Goal: Transaction & Acquisition: Purchase product/service

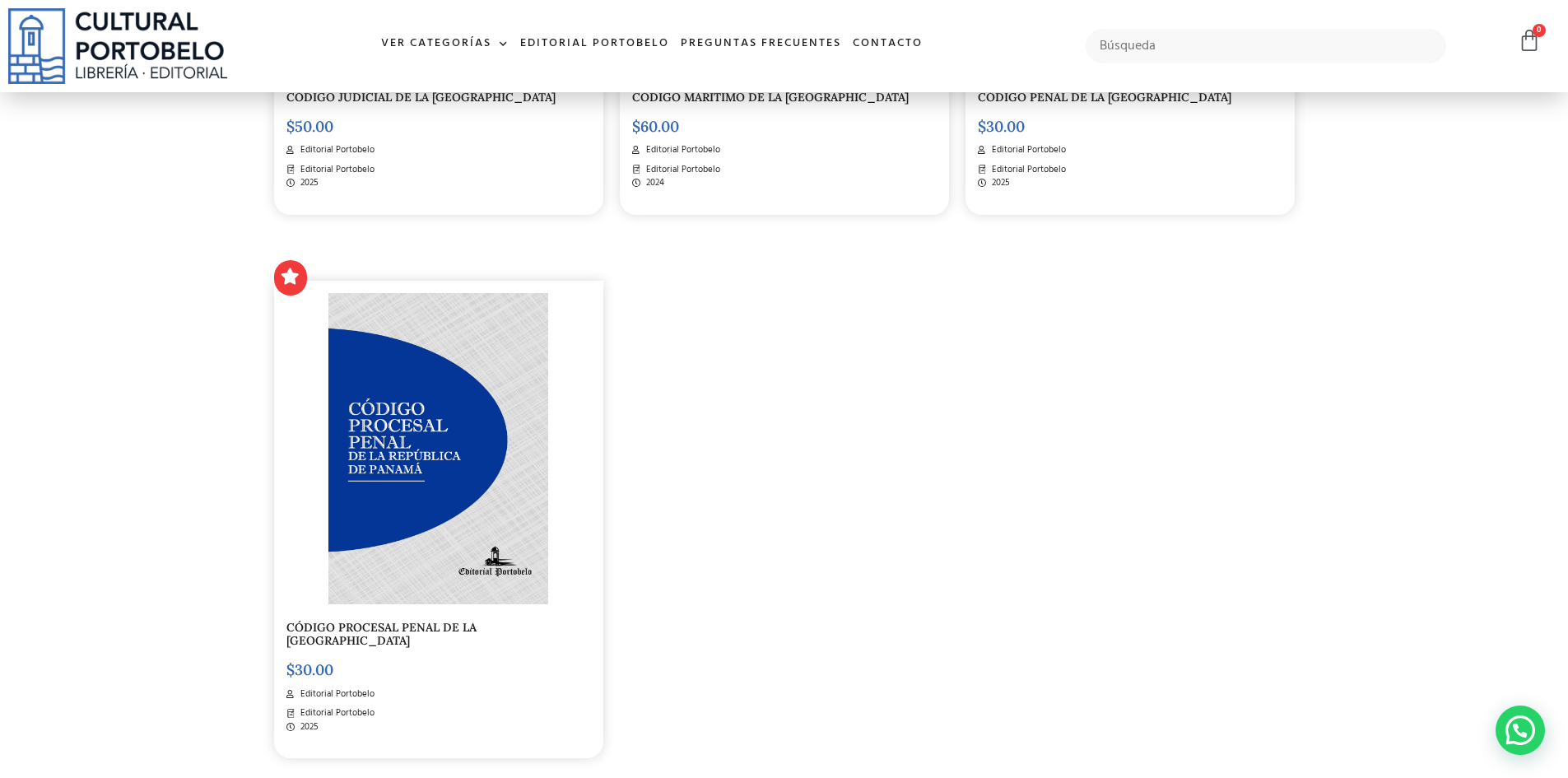
scroll to position [2881, 0]
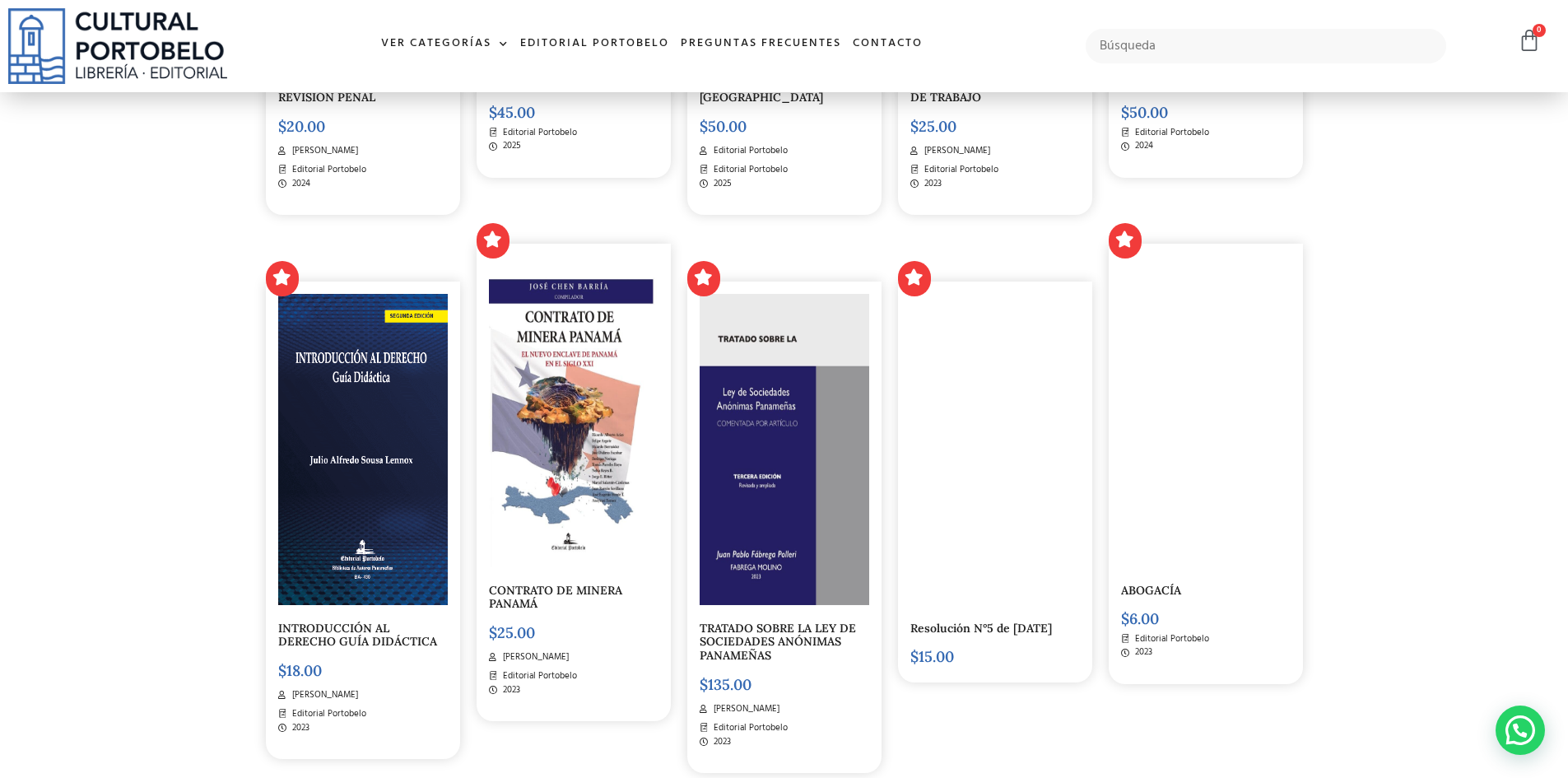
scroll to position [3706, 0]
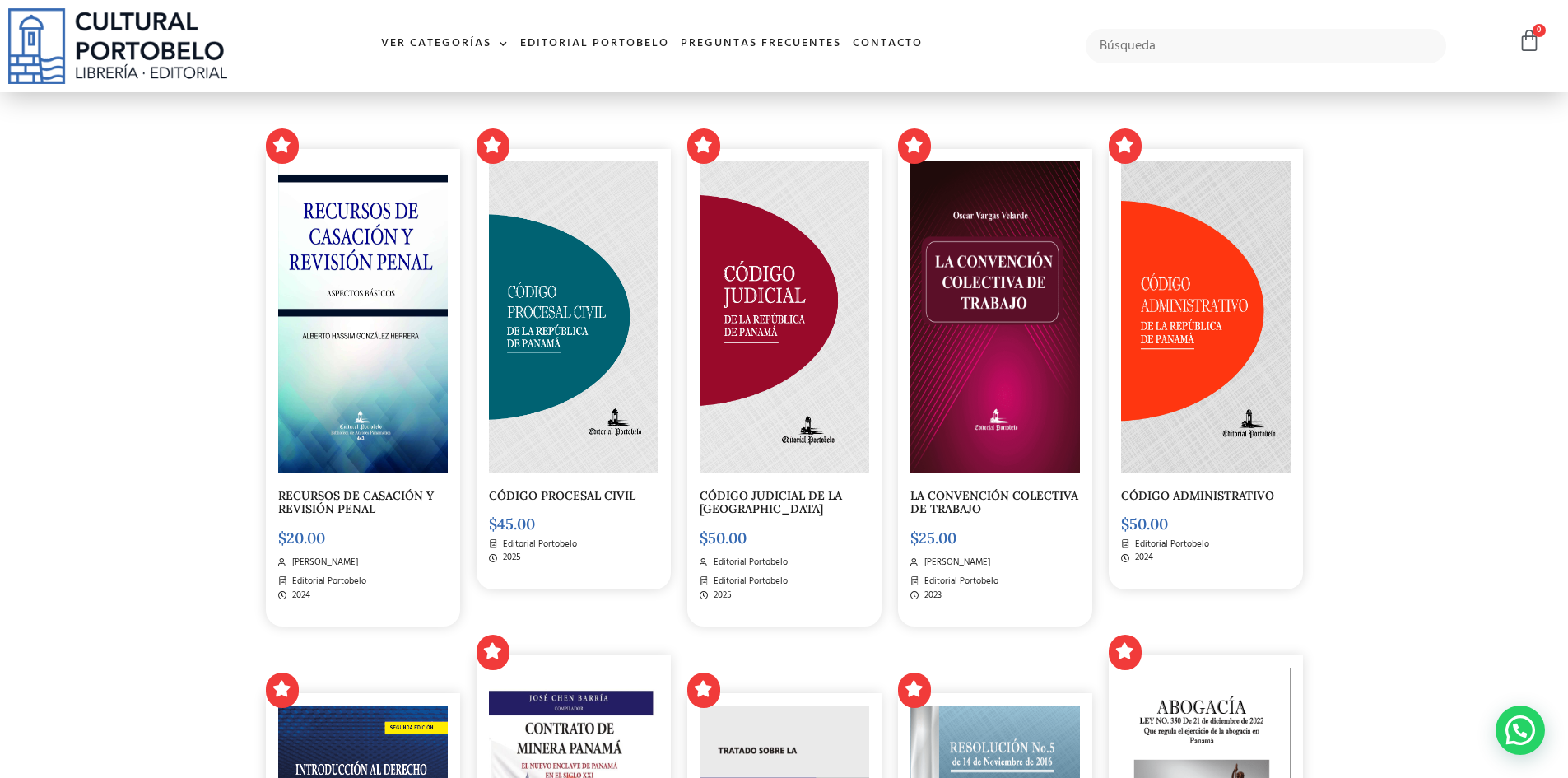
click at [601, 255] on img at bounding box center [573, 317] width 170 height 312
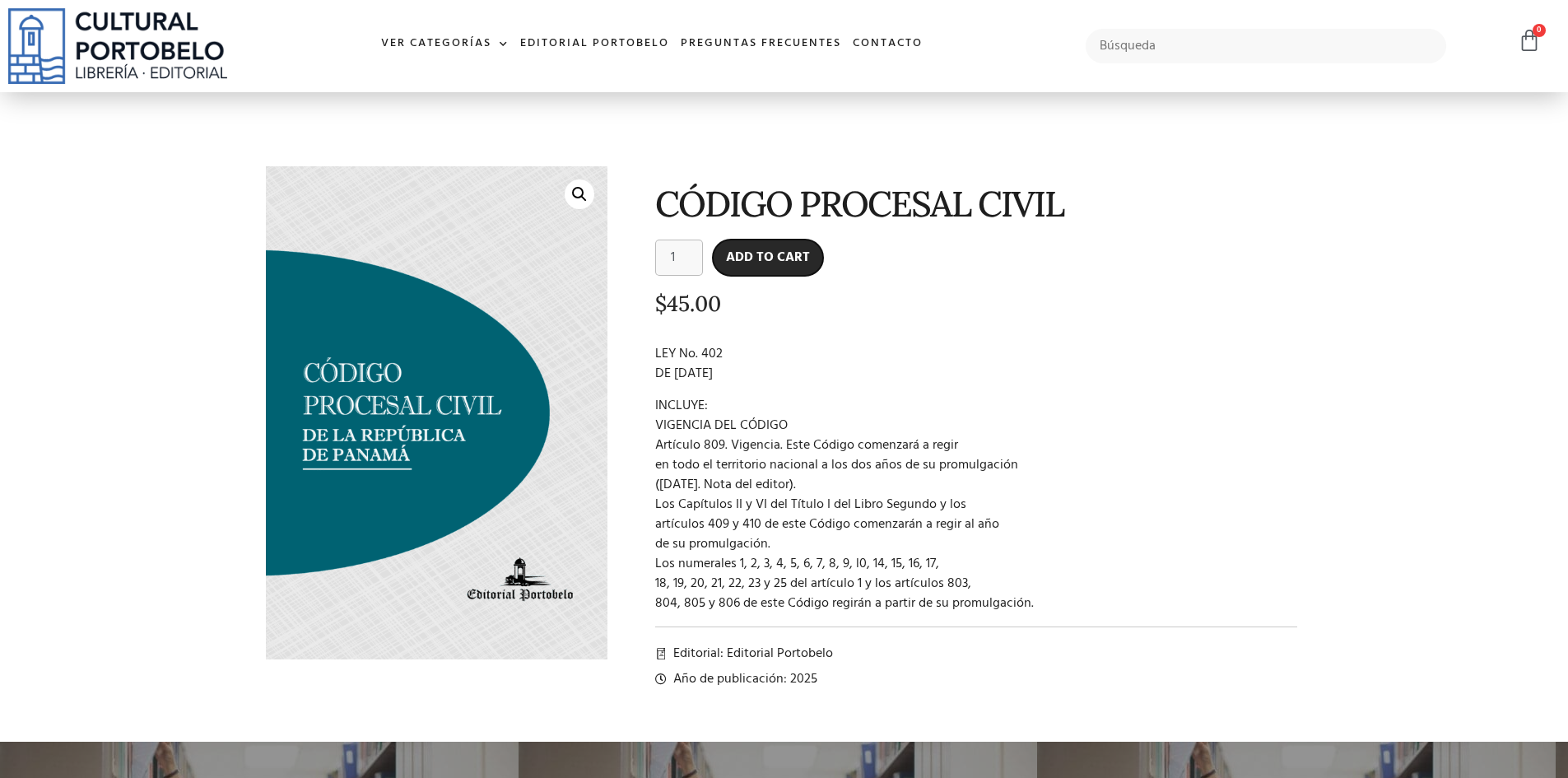
click at [817, 267] on button "Add to cart" at bounding box center [767, 258] width 110 height 36
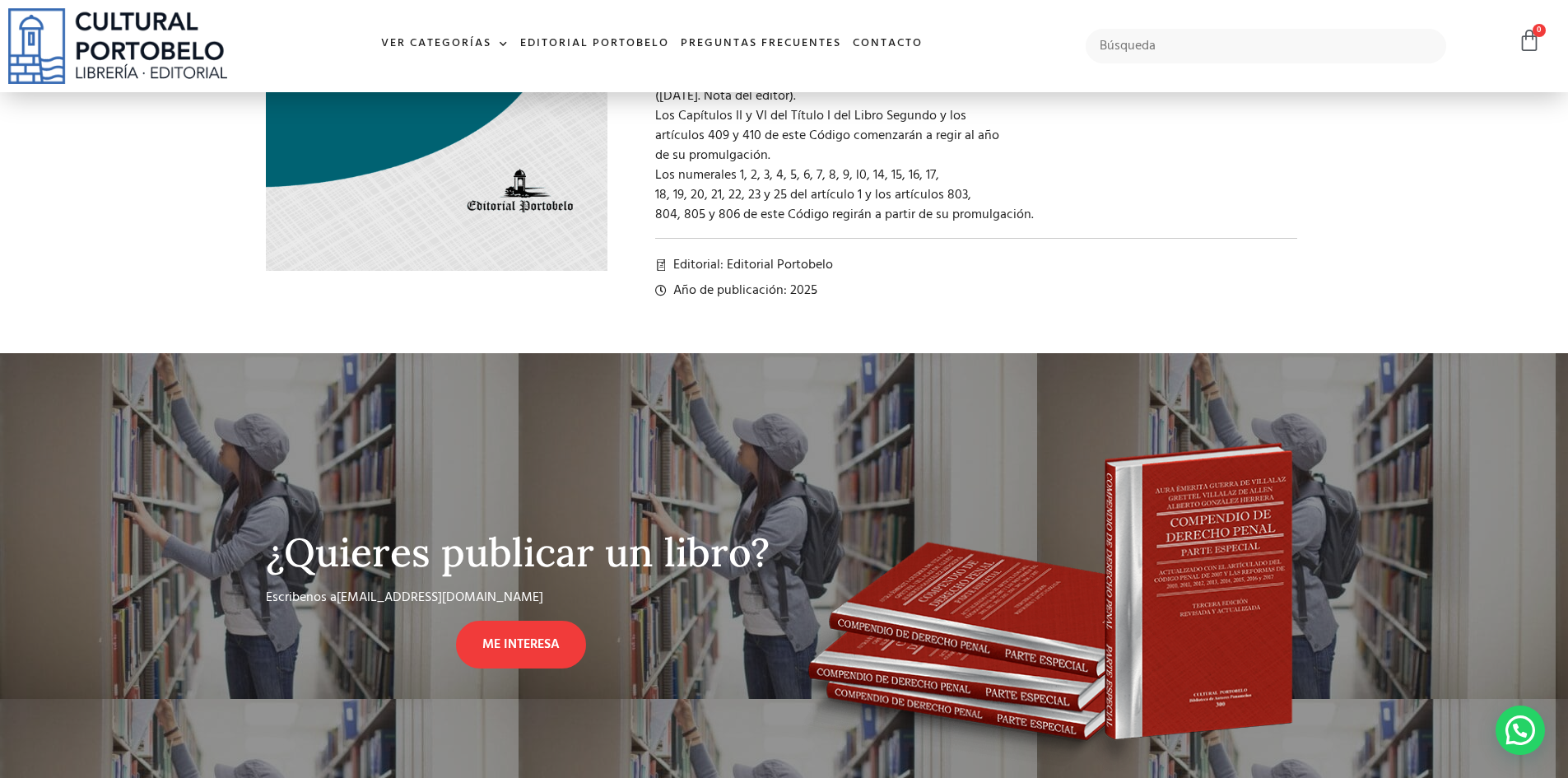
scroll to position [741, 0]
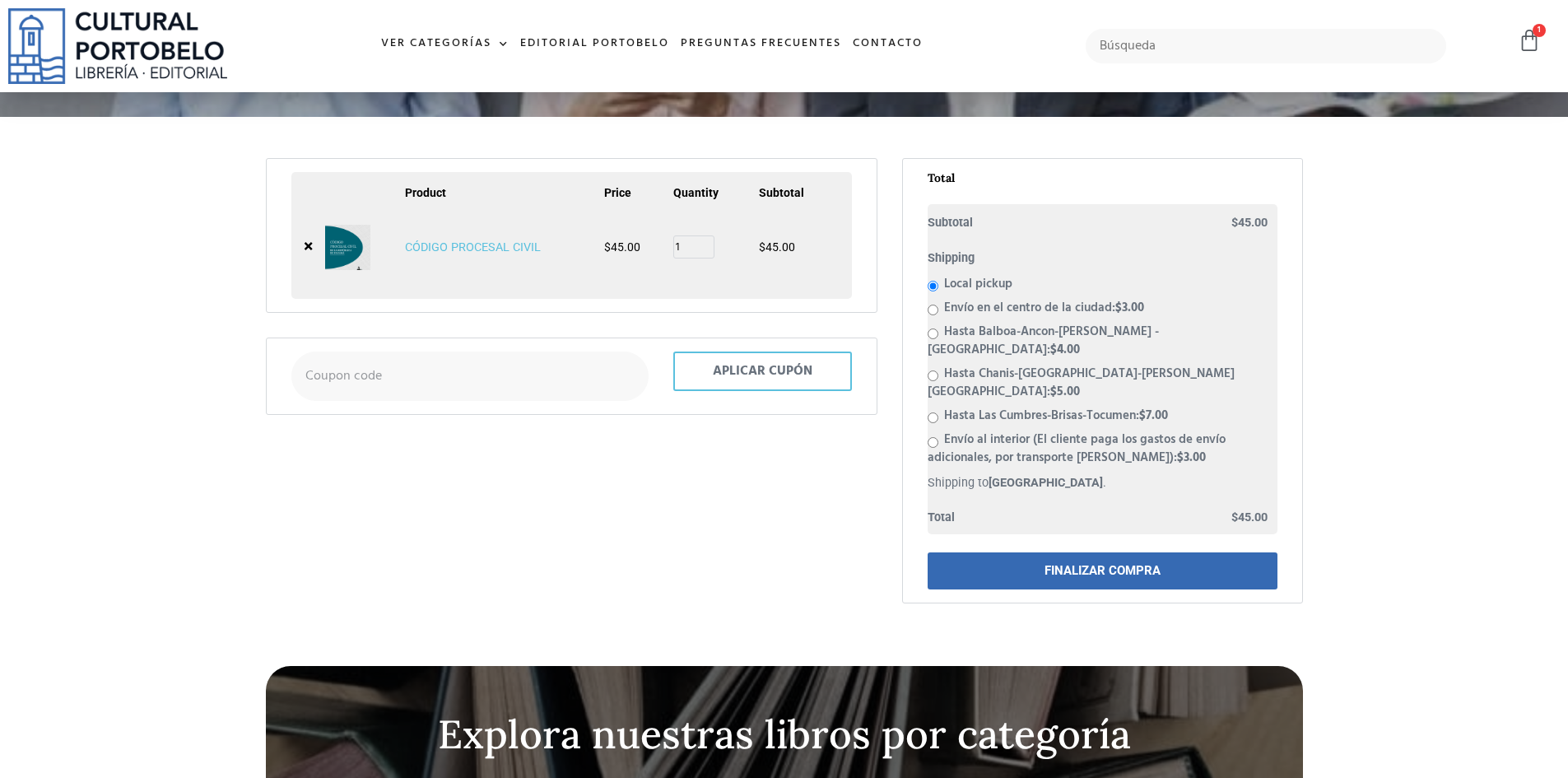
scroll to position [247, 0]
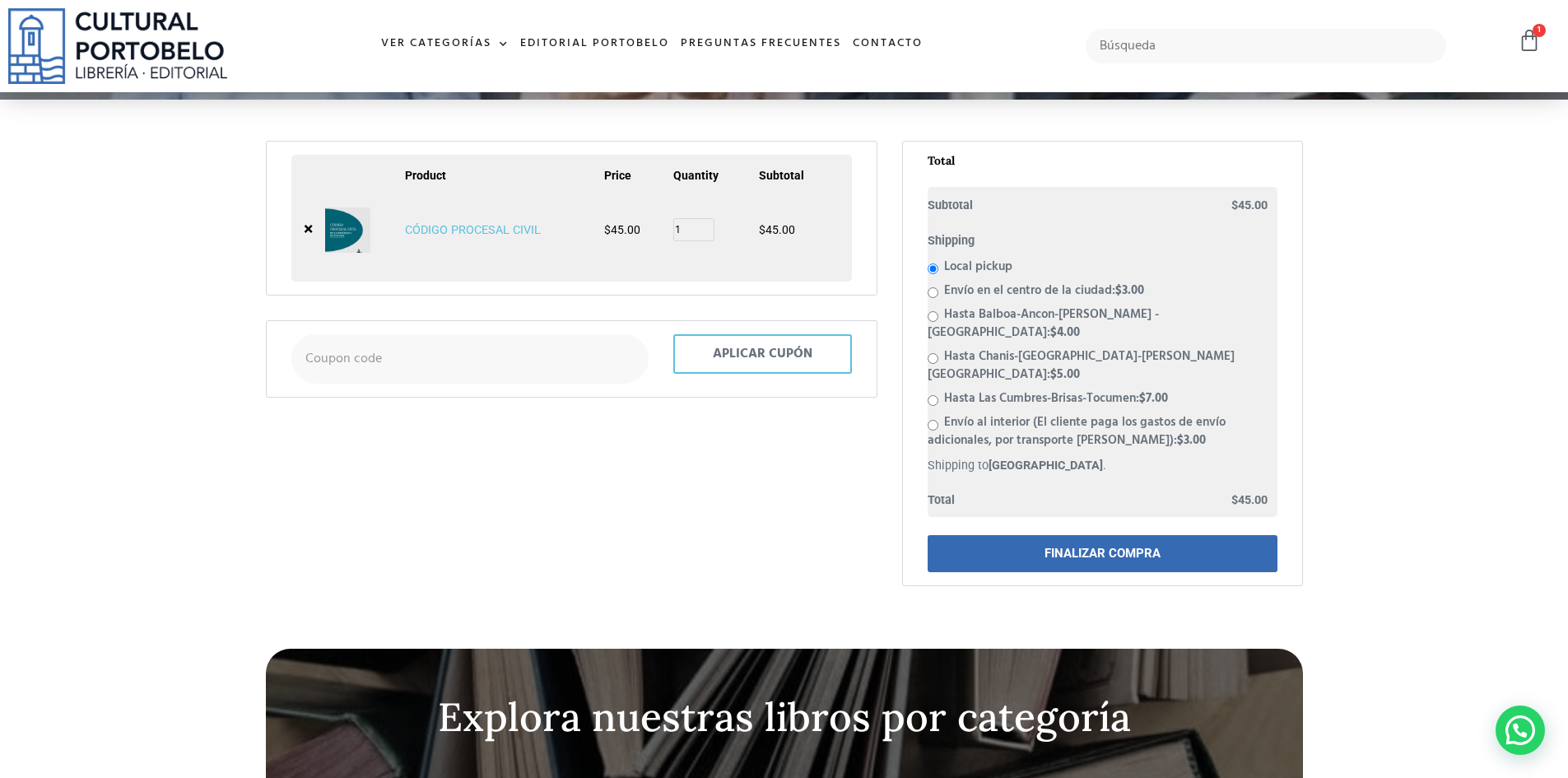
click at [933, 287] on input "Envío en el centro de la ciudad: $ 3.00" at bounding box center [932, 293] width 10 height 10
radio input "true"
click at [528, 365] on input "text" at bounding box center [470, 358] width 357 height 49
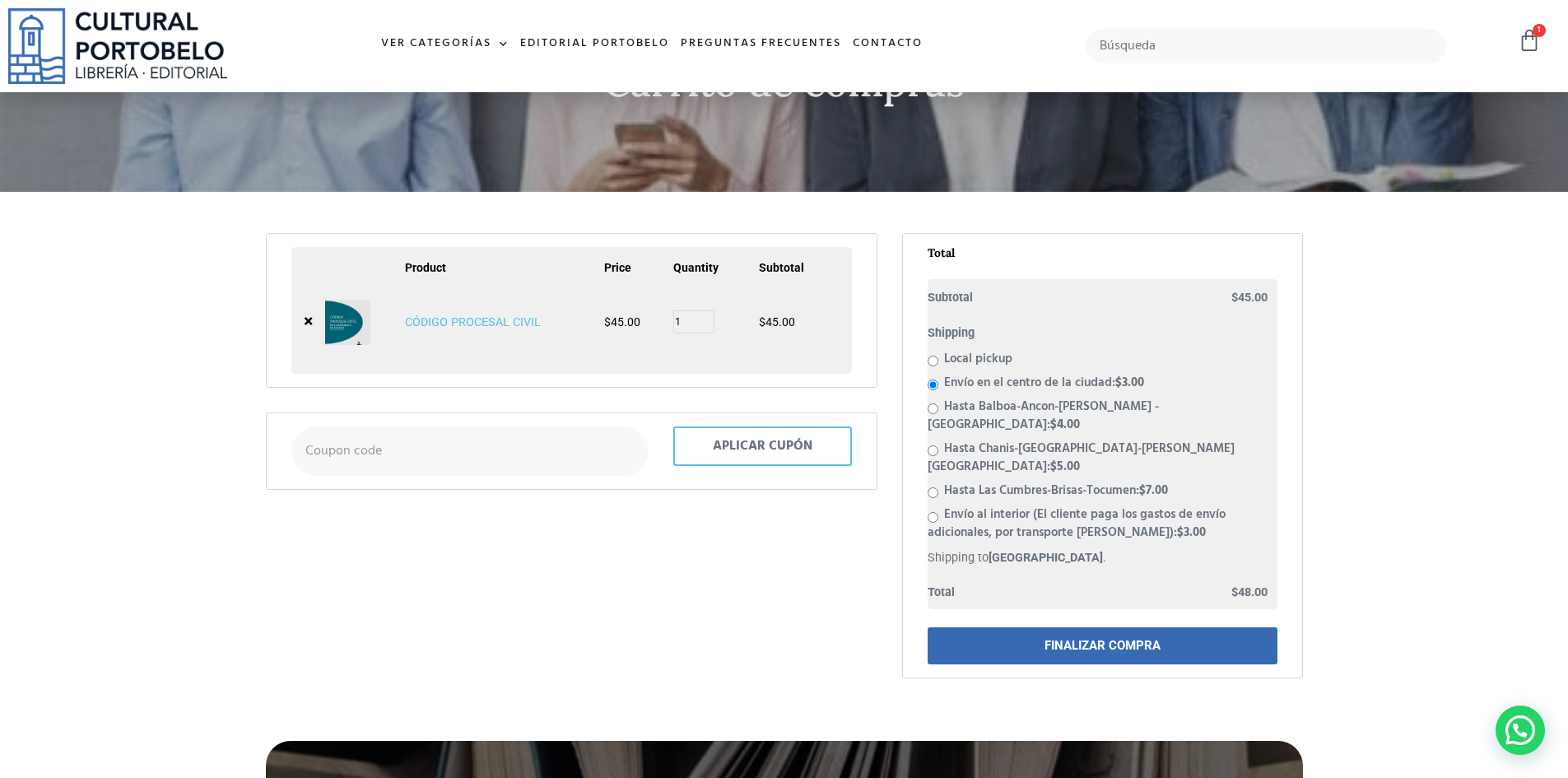
scroll to position [0, 0]
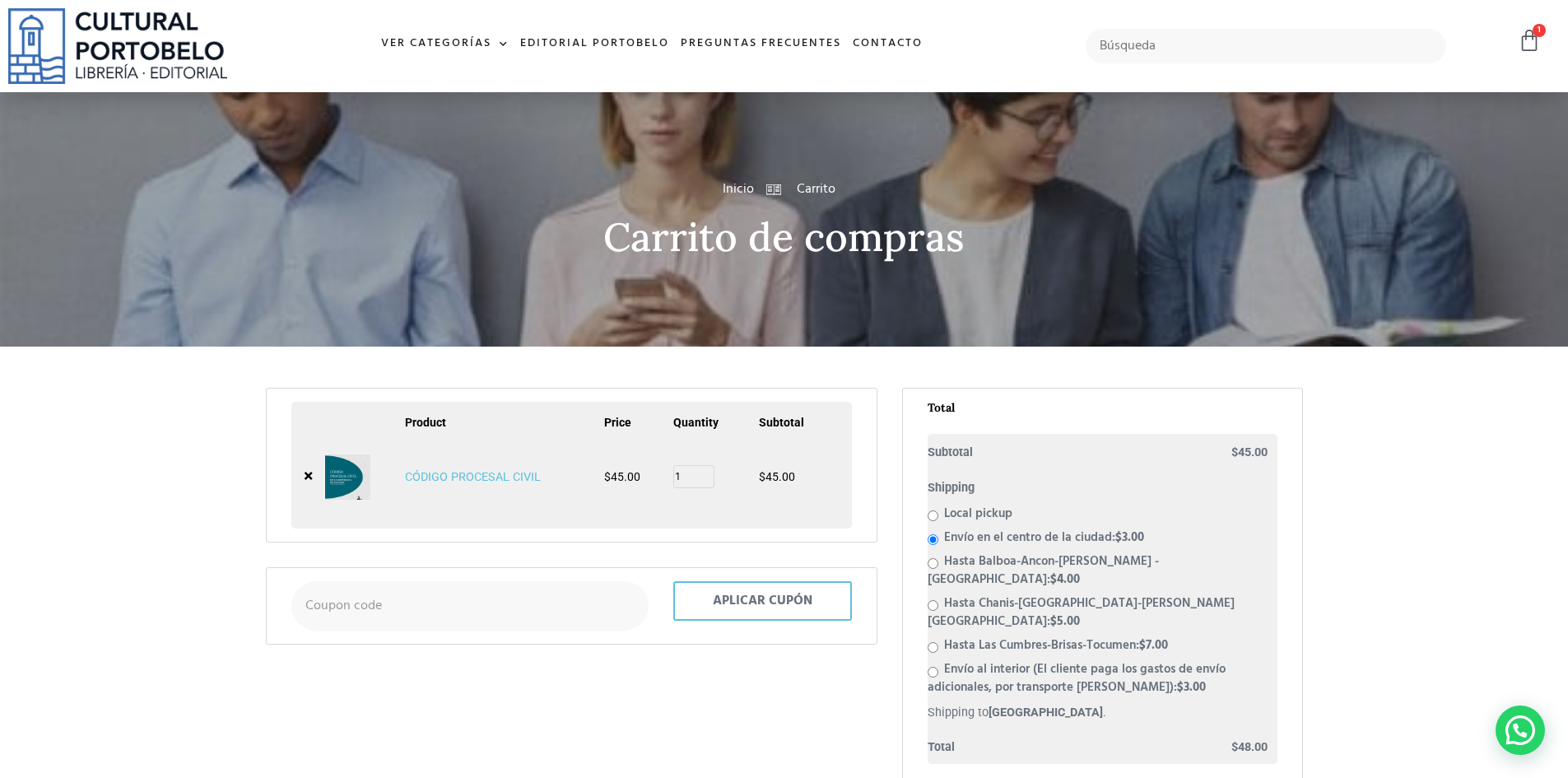
click at [1405, 497] on section "View cart “CÓDIGO PROCESAL CIVIL” has been added to your cart. Remove item Thum…" at bounding box center [784, 611] width 1568 height 462
click at [588, 164] on div at bounding box center [784, 220] width 1568 height 254
